Goal: Find contact information: Find contact information

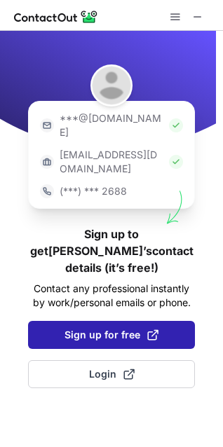
click at [108, 328] on span "Sign up for free" at bounding box center [111, 335] width 94 height 14
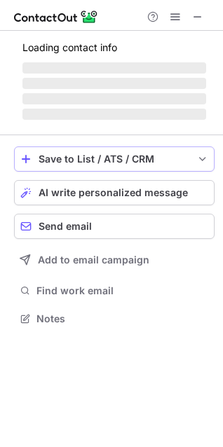
scroll to position [314, 223]
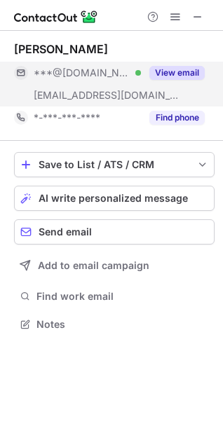
click at [176, 72] on button "View email" at bounding box center [176, 73] width 55 height 14
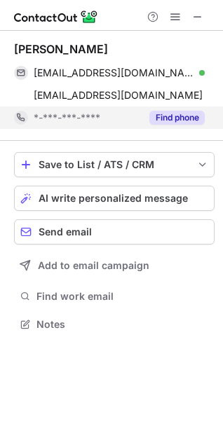
click at [169, 117] on button "Find phone" at bounding box center [176, 118] width 55 height 14
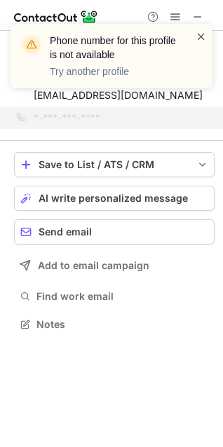
click at [202, 38] on span at bounding box center [200, 36] width 11 height 14
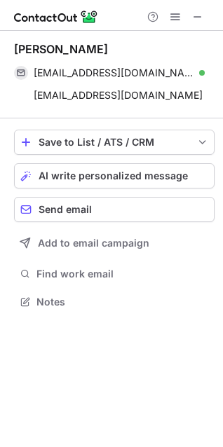
scroll to position [292, 223]
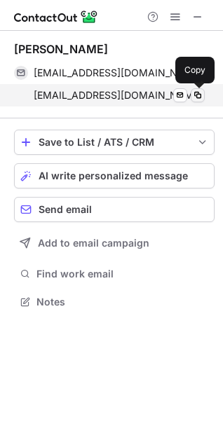
click at [194, 95] on span at bounding box center [197, 95] width 11 height 11
